Goal: Task Accomplishment & Management: Manage account settings

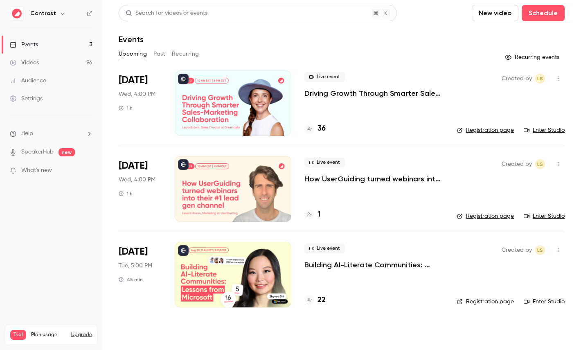
click at [58, 15] on button "button" at bounding box center [63, 14] width 10 height 10
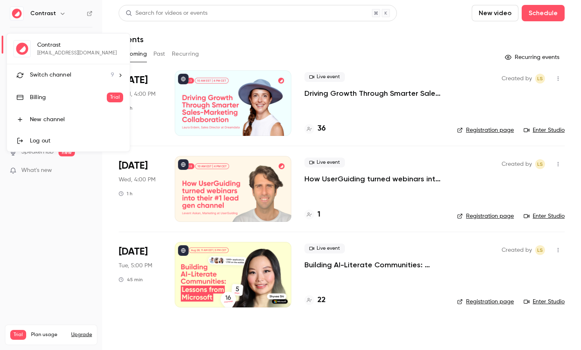
click at [74, 59] on div "Contrast [EMAIL_ADDRESS][DOMAIN_NAME] Switch channel 9 Billing Trial New channe…" at bounding box center [68, 93] width 123 height 118
click at [77, 73] on div "Switch channel 9" at bounding box center [72, 75] width 84 height 9
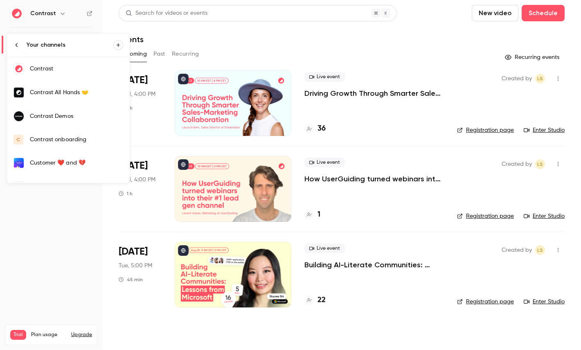
click at [81, 122] on link "Contrast Demos" at bounding box center [68, 116] width 123 height 24
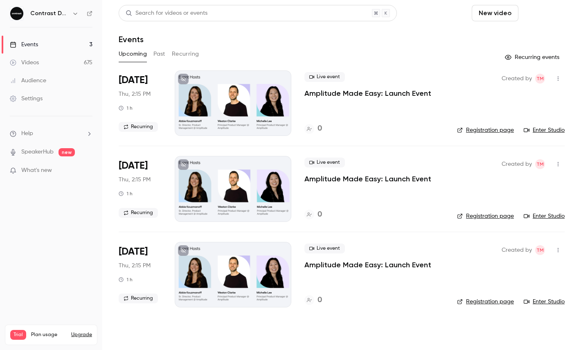
click at [550, 13] on button "Schedule" at bounding box center [543, 13] width 43 height 16
click at [521, 38] on div "One time event" at bounding box center [527, 36] width 62 height 8
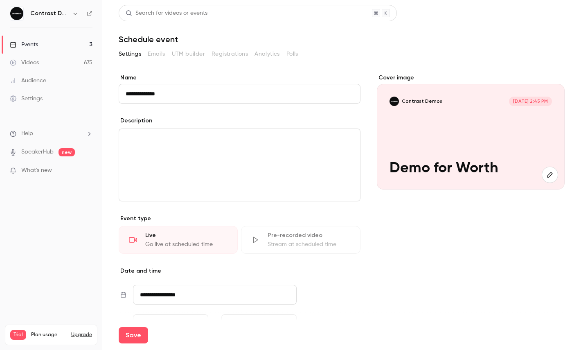
scroll to position [108, 0]
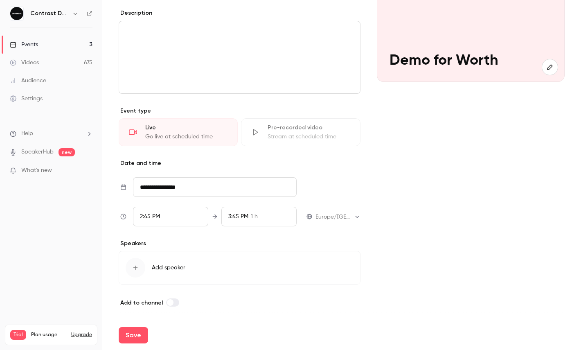
type input "**********"
click at [164, 223] on div "2:45 PM" at bounding box center [170, 217] width 75 height 20
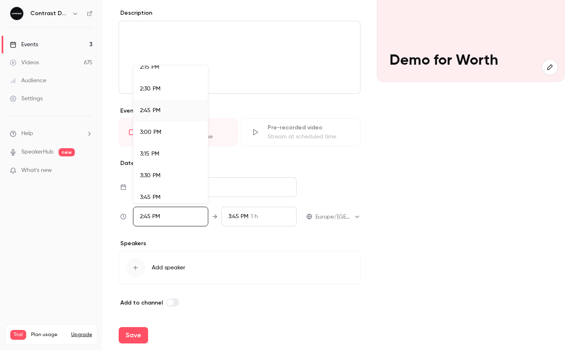
scroll to position [1247, 0]
click at [169, 196] on div "3:45 PM" at bounding box center [170, 196] width 61 height 9
click at [144, 314] on div at bounding box center [290, 175] width 581 height 350
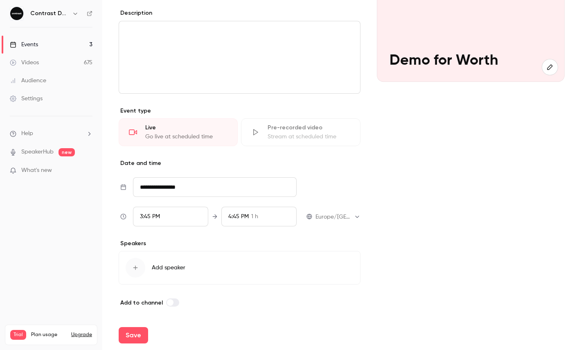
click at [138, 325] on div "Save" at bounding box center [342, 334] width 446 height 29
click at [140, 332] on button "Save" at bounding box center [133, 335] width 29 height 16
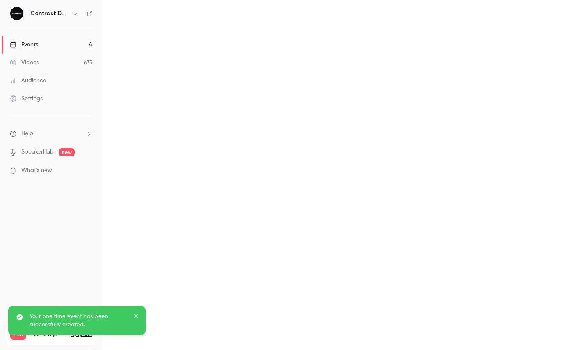
click at [564, 14] on main at bounding box center [341, 175] width 479 height 350
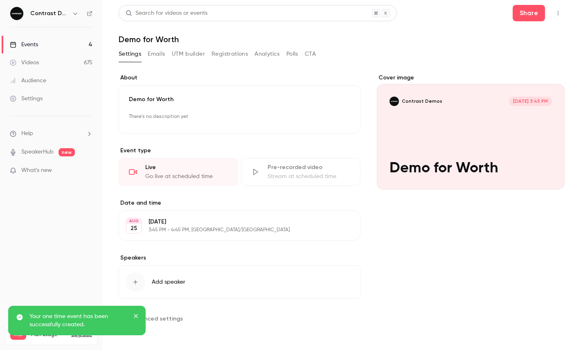
click at [564, 14] on button "button" at bounding box center [558, 13] width 13 height 13
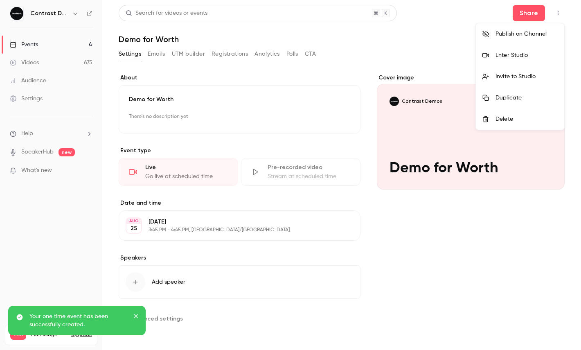
click at [532, 49] on li "Enter Studio" at bounding box center [520, 55] width 88 height 21
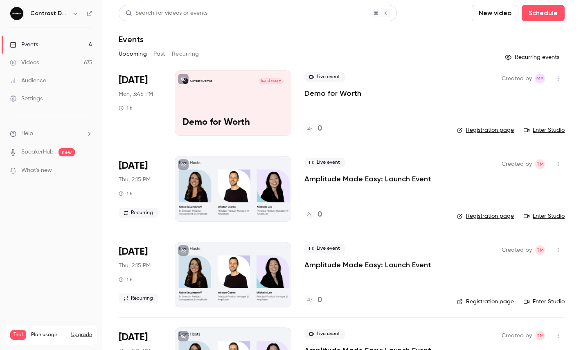
click at [227, 84] on div "Contrast Demos Aug 25, 3:45 PM" at bounding box center [233, 81] width 101 height 6
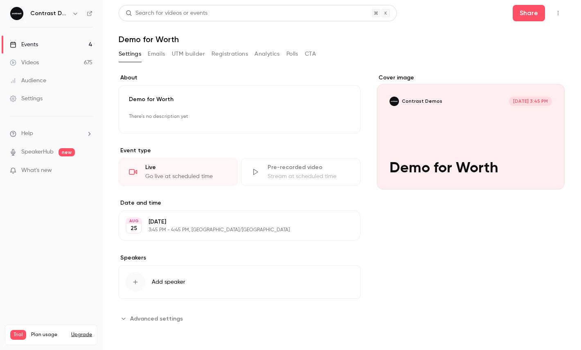
click at [59, 105] on link "Settings" at bounding box center [51, 99] width 102 height 18
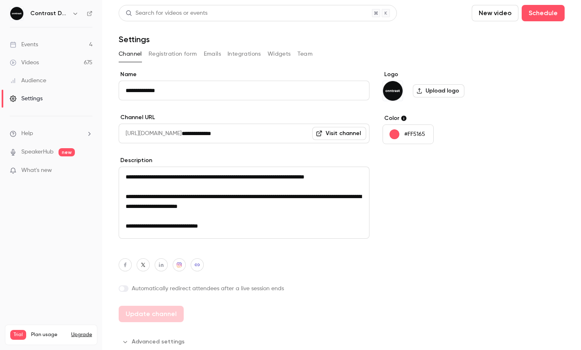
click at [77, 16] on icon "button" at bounding box center [75, 13] width 7 height 7
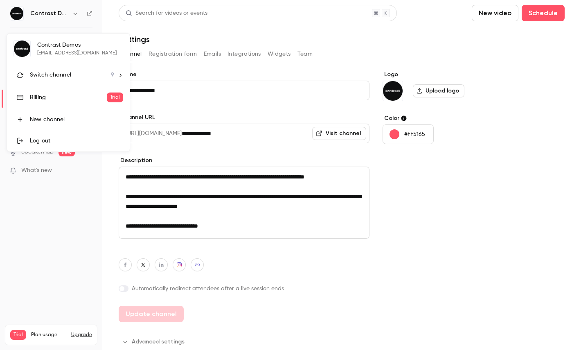
click at [71, 72] on div "Switch channel 9" at bounding box center [72, 75] width 84 height 9
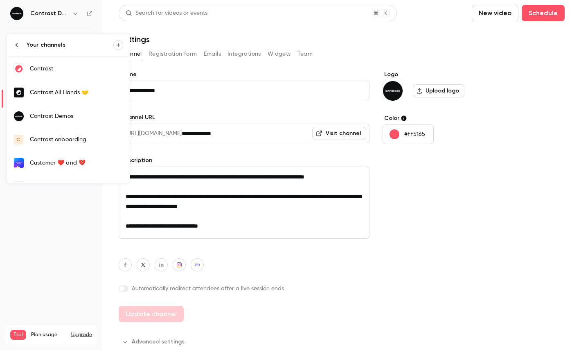
click at [70, 70] on div "Contrast" at bounding box center [76, 69] width 93 height 8
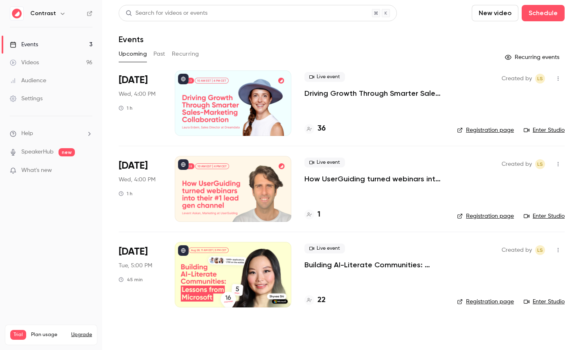
click at [50, 99] on link "Settings" at bounding box center [51, 99] width 102 height 18
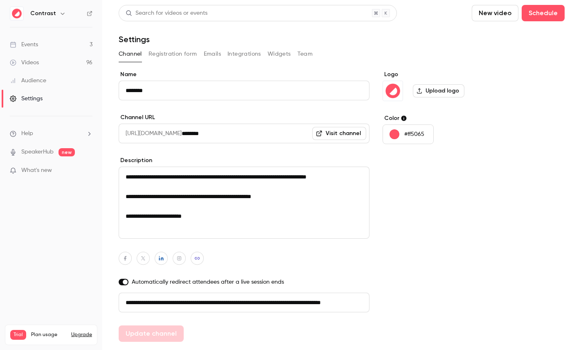
scroll to position [0, 46]
click at [173, 52] on button "Registration form" at bounding box center [173, 53] width 49 height 13
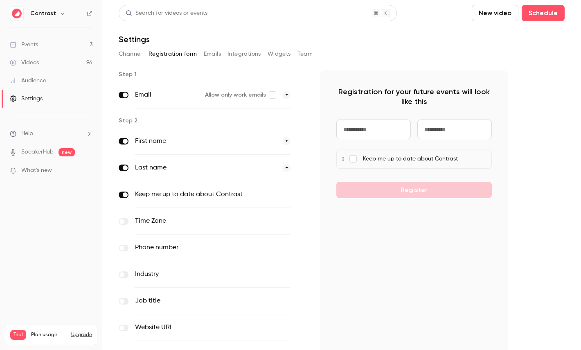
click at [214, 55] on button "Emails" at bounding box center [212, 53] width 17 height 13
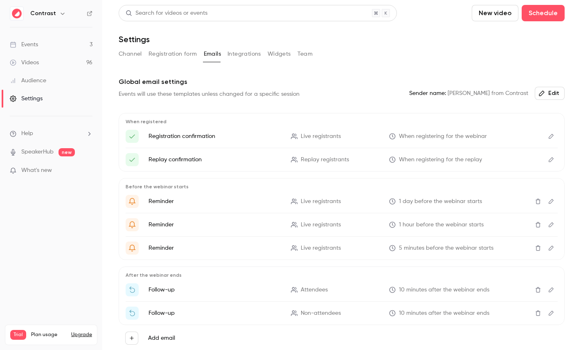
click at [178, 53] on button "Registration form" at bounding box center [173, 53] width 49 height 13
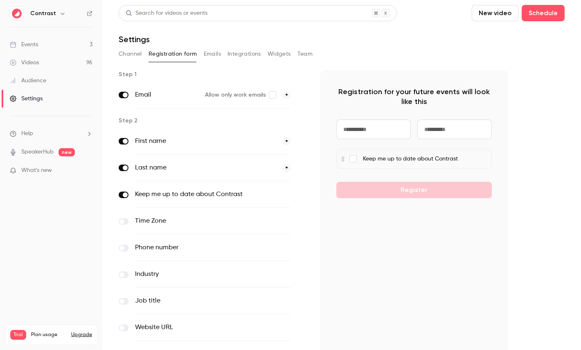
click at [213, 54] on button "Emails" at bounding box center [212, 53] width 17 height 13
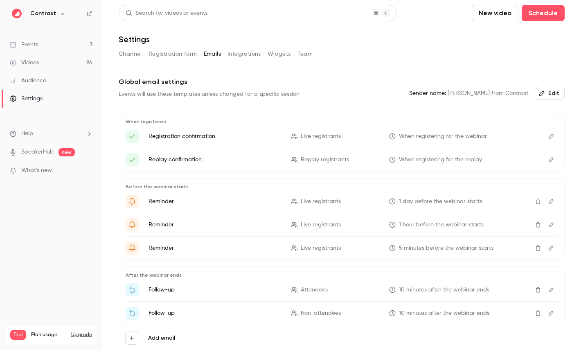
click at [247, 56] on button "Integrations" at bounding box center [245, 53] width 34 height 13
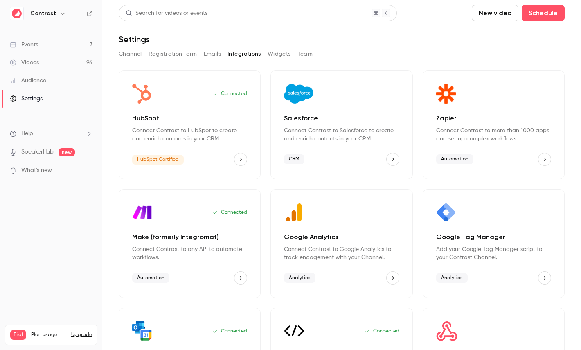
click at [275, 55] on button "Widgets" at bounding box center [279, 53] width 23 height 13
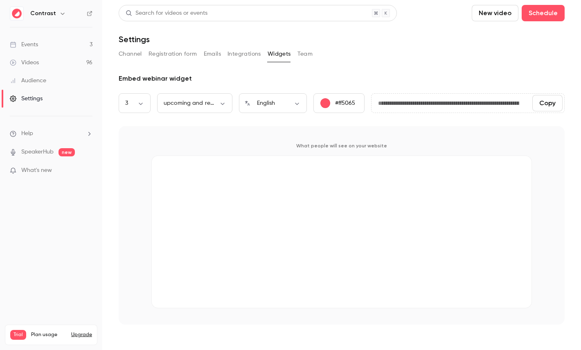
click at [300, 55] on button "Team" at bounding box center [306, 53] width 16 height 13
